Goal: Check status: Check status

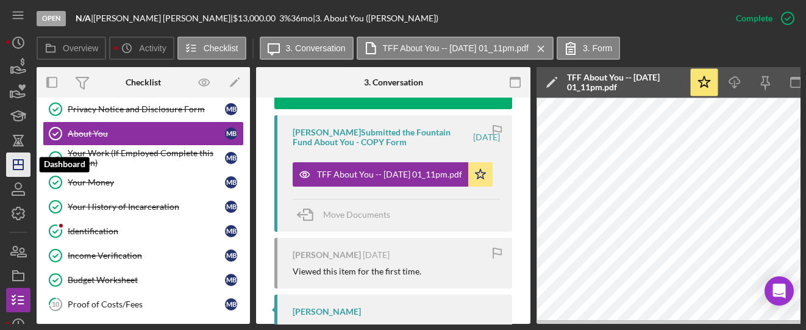
click at [21, 163] on icon "Icon/Dashboard" at bounding box center [18, 164] width 30 height 30
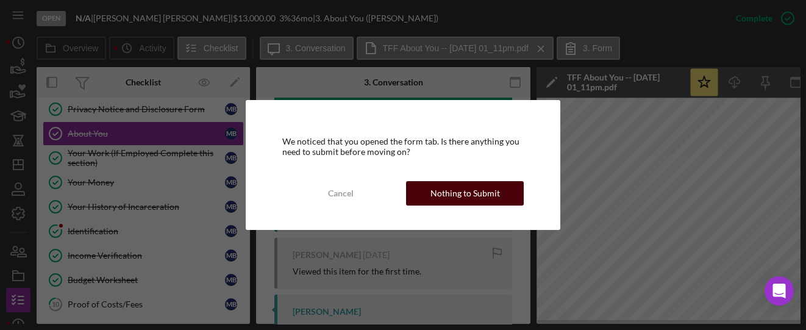
click at [497, 197] on div "Nothing to Submit" at bounding box center [464, 193] width 69 height 24
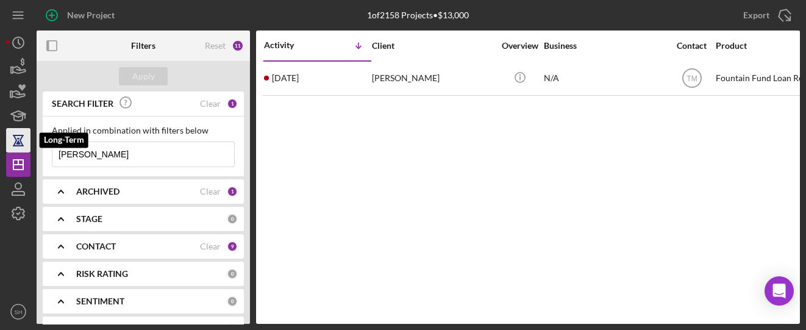
drag, startPoint x: 133, startPoint y: 155, endPoint x: 14, endPoint y: 141, distance: 119.7
click at [10, 142] on div "New Project 1 of 2158 Projects • $13,000 [PERSON_NAME] Export Icon/Export Filte…" at bounding box center [402, 162] width 793 height 324
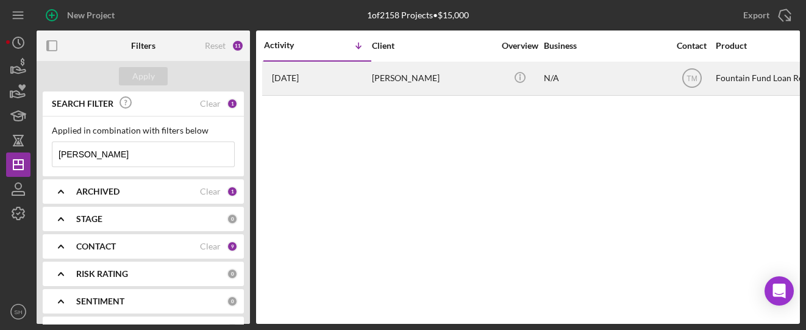
type input "[PERSON_NAME]"
click at [392, 83] on div "[PERSON_NAME]" at bounding box center [433, 78] width 122 height 32
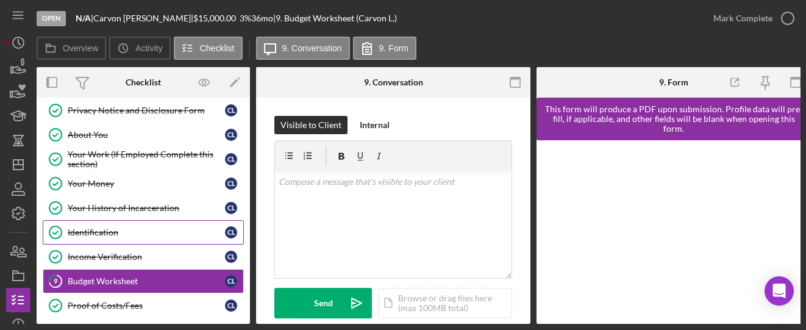
scroll to position [60, 0]
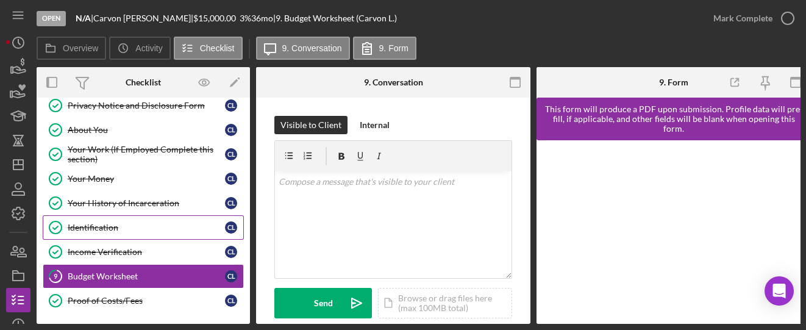
click at [116, 222] on div "Identification" at bounding box center [146, 227] width 157 height 10
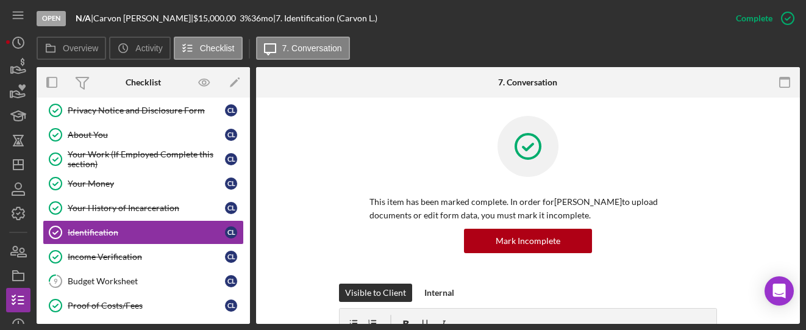
scroll to position [56, 0]
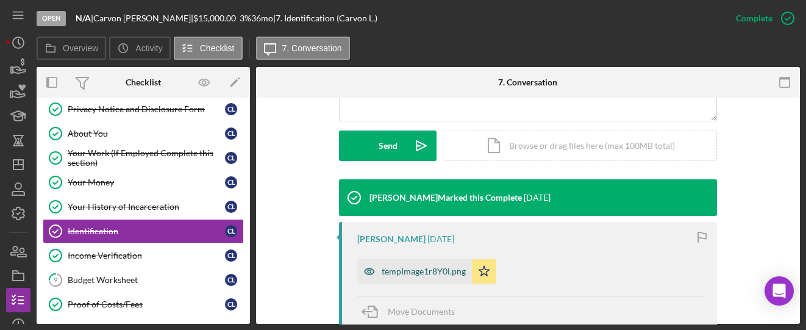
click at [405, 268] on div "tempImage1r8Y0l.png" at bounding box center [423, 271] width 84 height 10
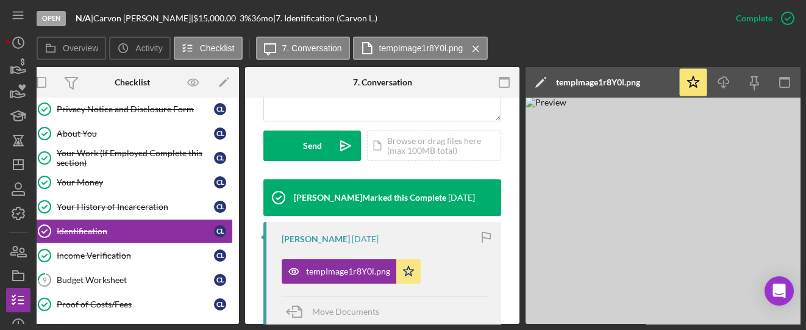
scroll to position [0, 0]
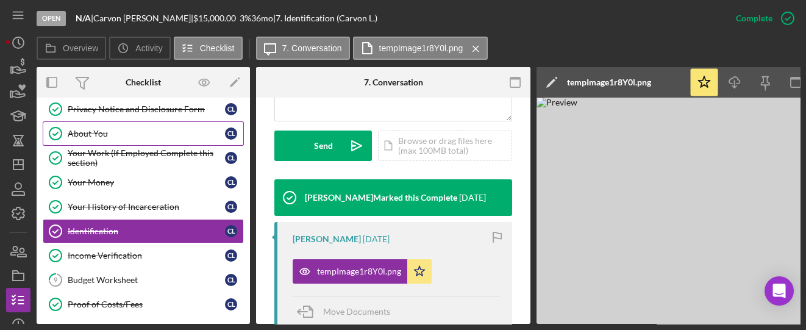
click at [96, 130] on div "About You" at bounding box center [146, 134] width 157 height 10
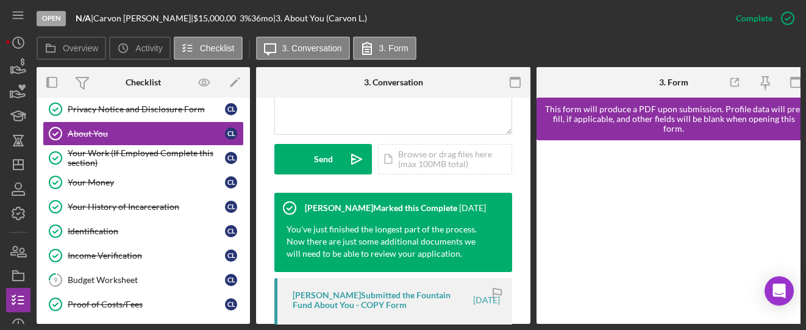
scroll to position [487, 0]
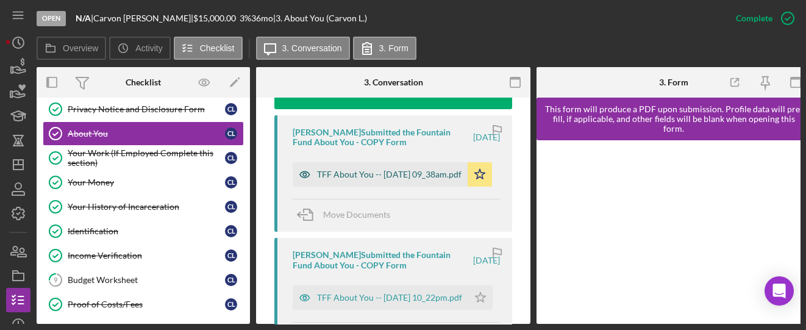
click at [386, 172] on div "TFF About You -- [DATE] 09_38am.pdf" at bounding box center [389, 174] width 144 height 10
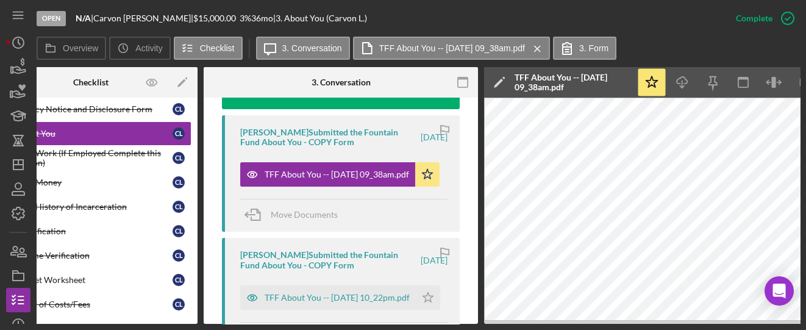
scroll to position [0, 55]
